Goal: Task Accomplishment & Management: Manage account settings

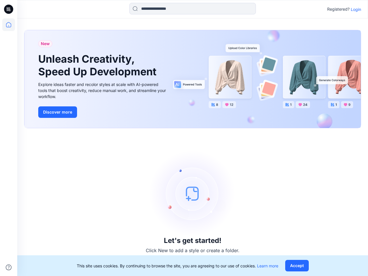
click at [184, 138] on div "Let's get started! Click New to add a style or create a folder." at bounding box center [192, 202] width 337 height 134
click at [9, 9] on icon at bounding box center [9, 9] width 2 height 0
click at [9, 25] on icon at bounding box center [8, 24] width 13 height 13
click at [9, 268] on icon at bounding box center [9, 268] width 6 height 6
click at [193, 9] on input at bounding box center [192, 9] width 127 height 12
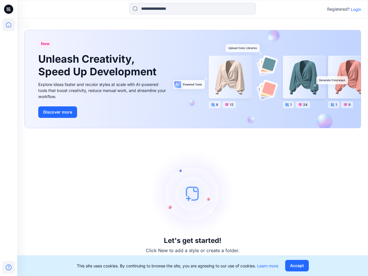
click at [356, 9] on p "Login" at bounding box center [356, 9] width 10 height 6
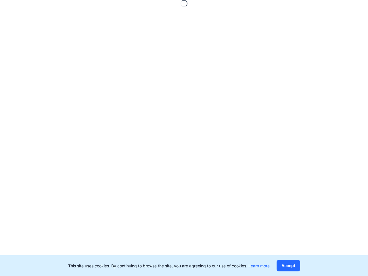
click at [297, 266] on button "Accept" at bounding box center [289, 266] width 24 height 12
